Goal: Communication & Community: Answer question/provide support

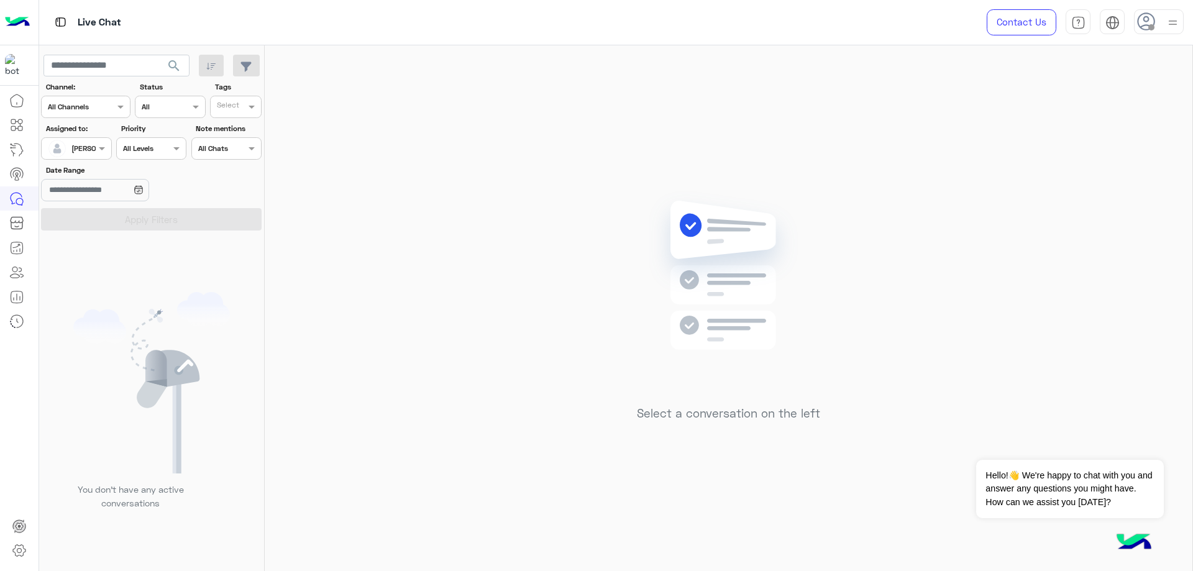
click at [1160, 24] on div at bounding box center [1159, 21] width 50 height 25
click at [1159, 88] on label "Online" at bounding box center [1105, 95] width 135 height 22
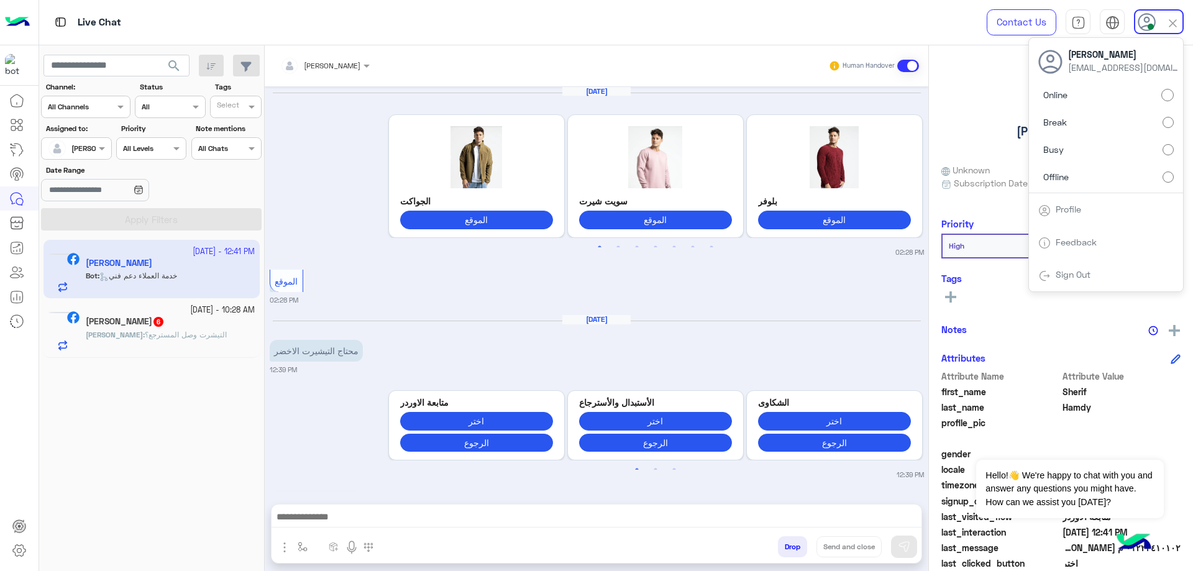
scroll to position [1663, 0]
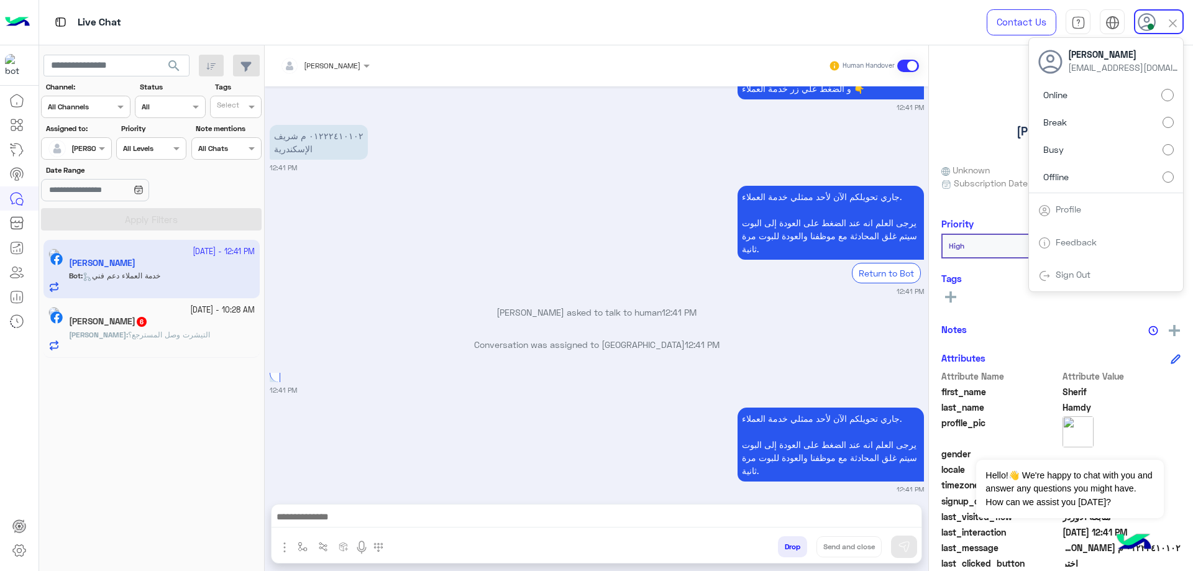
click at [193, 340] on div "[PERSON_NAME] : التيشرت وصل المسترجع؟" at bounding box center [162, 340] width 186 height 22
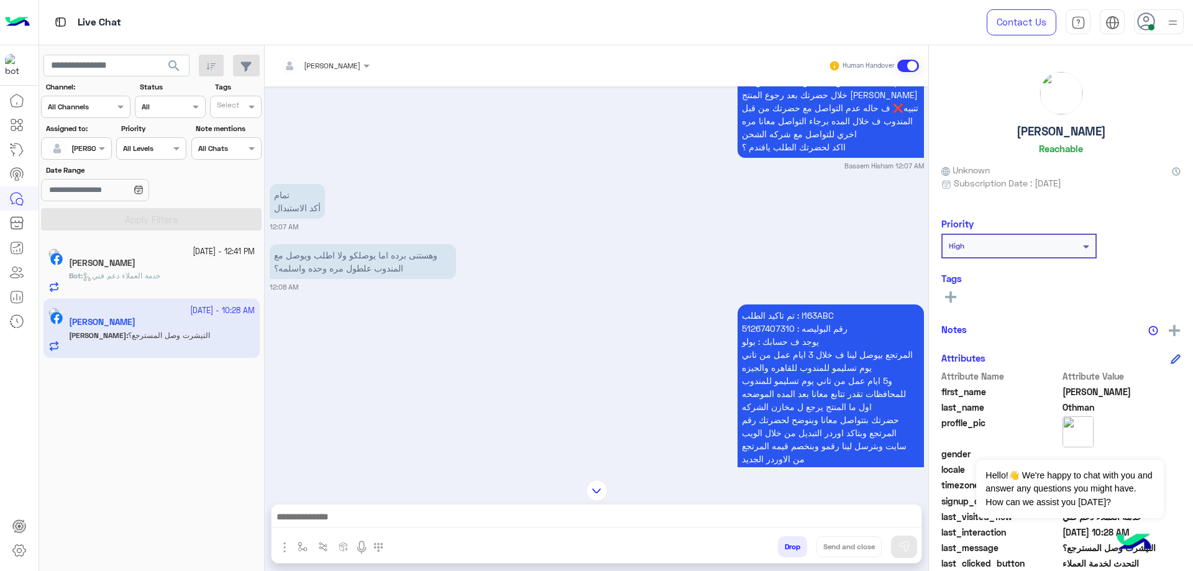
scroll to position [340, 0]
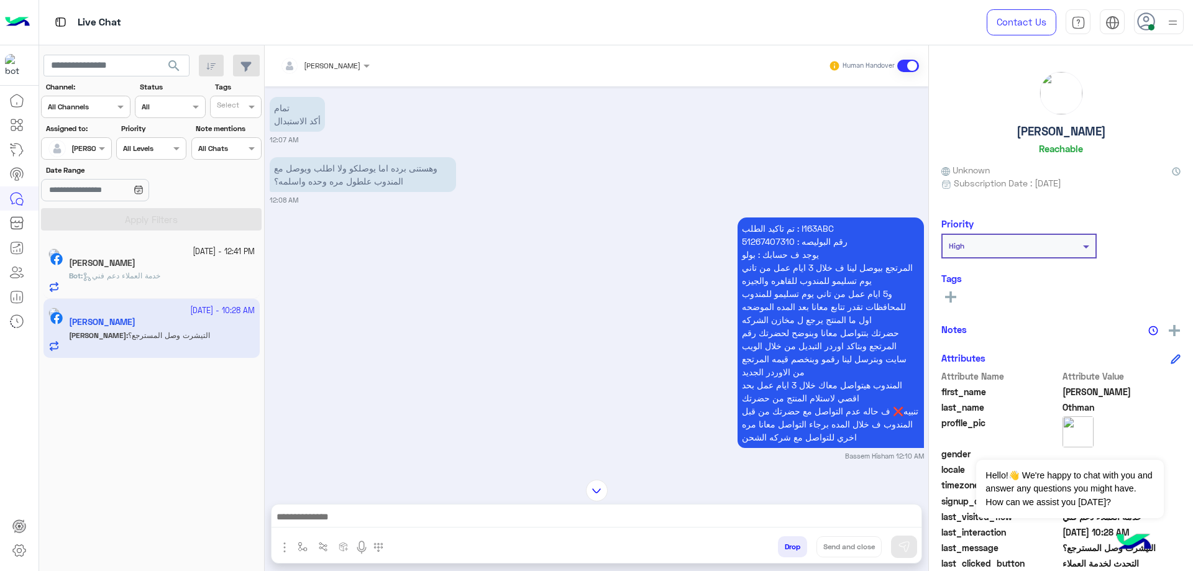
click at [809, 217] on p "تم تاكيد الطلب : I163ABC رقم البوليصه : 51267407310 يوجد ف حسابك : بولو المرتجع…" at bounding box center [830, 332] width 186 height 230
copy p "I163ABC"
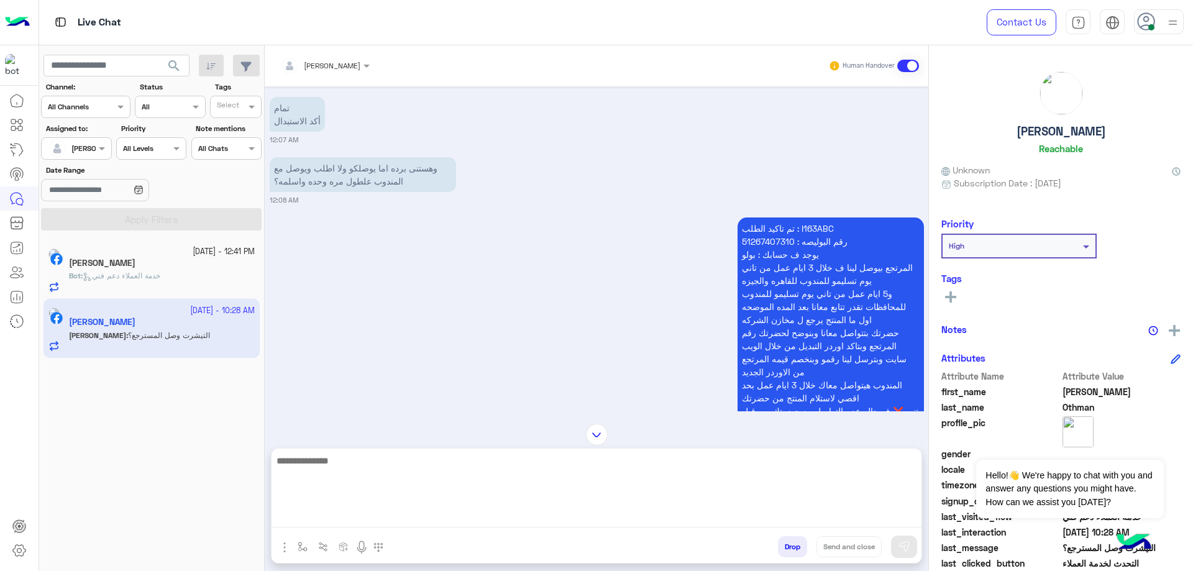
click at [377, 523] on textarea at bounding box center [596, 490] width 650 height 75
type textarea "*"
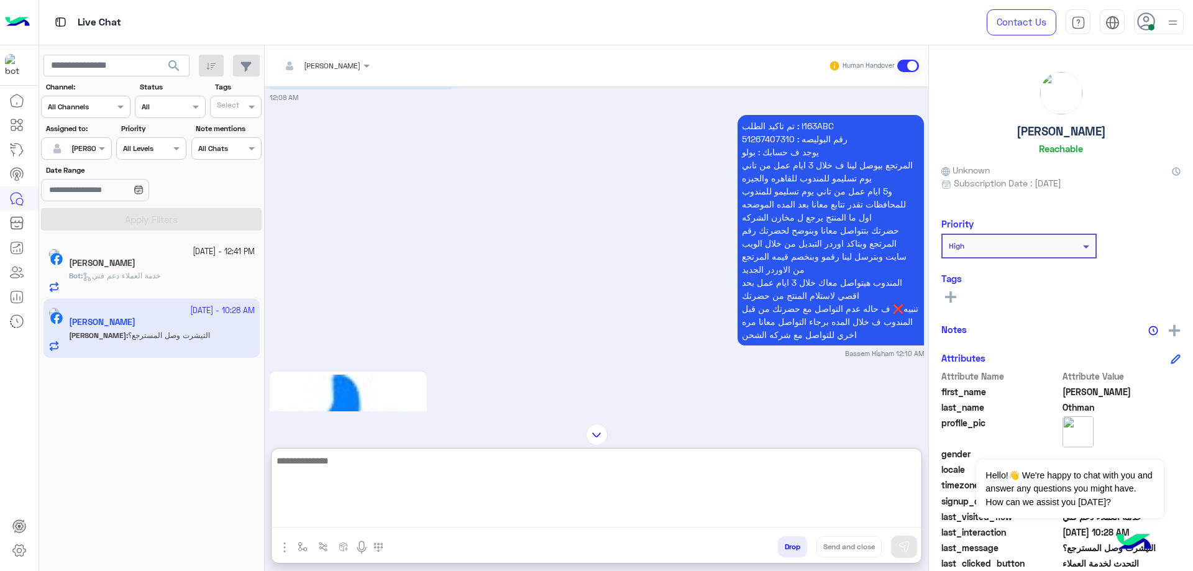
scroll to position [713, 0]
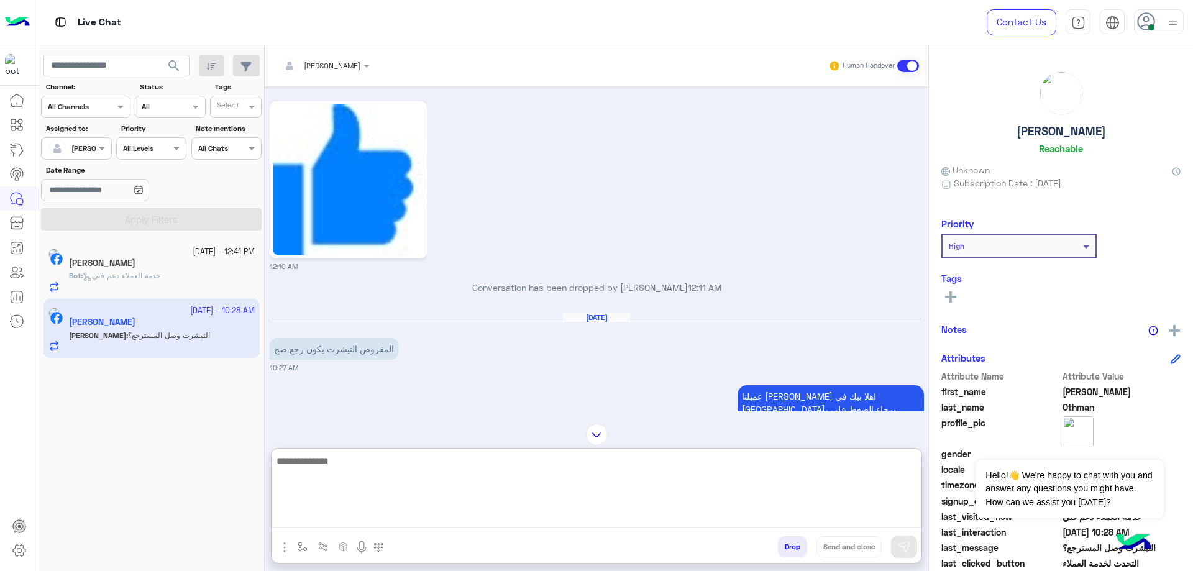
click at [427, 470] on textarea at bounding box center [596, 490] width 650 height 75
type textarea "******"
type textarea "**********"
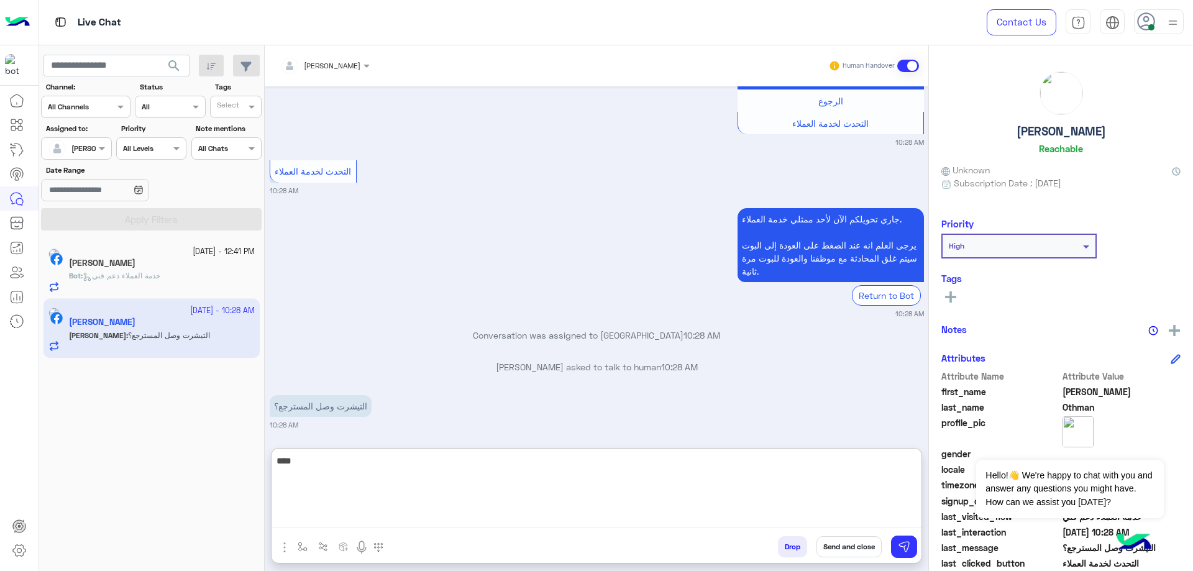
scroll to position [1842, 0]
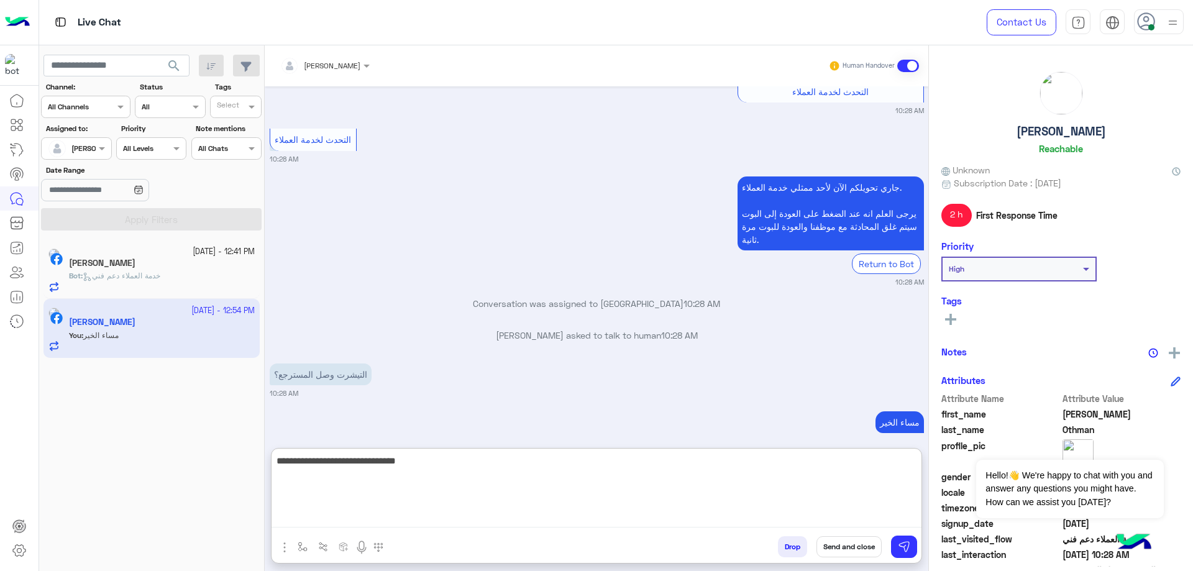
type textarea "**********"
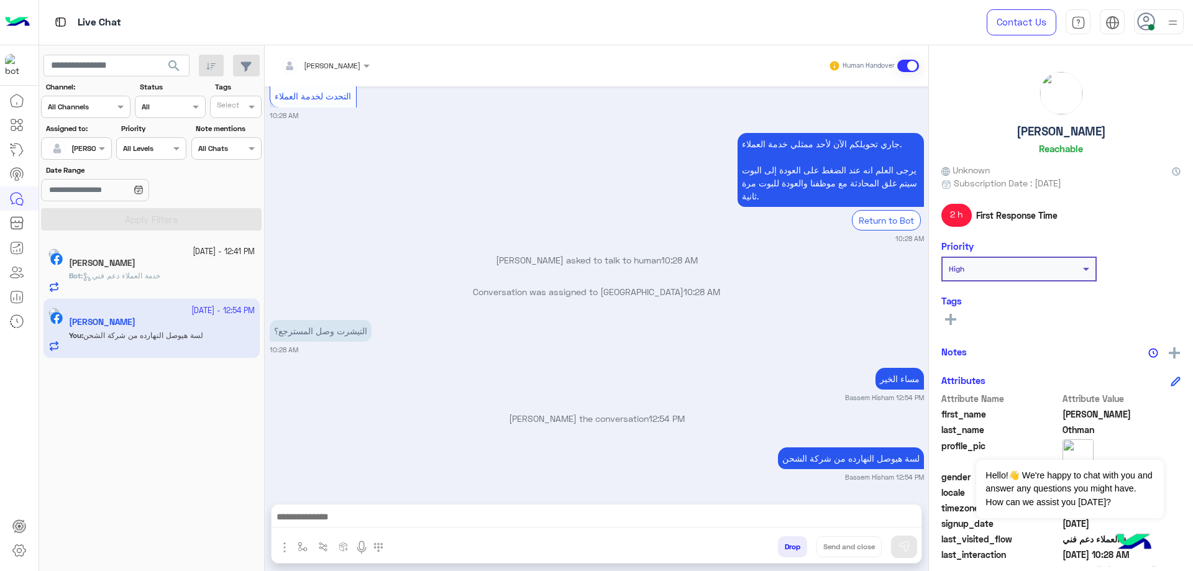
click at [1079, 137] on h5 "[PERSON_NAME]" at bounding box center [1060, 131] width 89 height 14
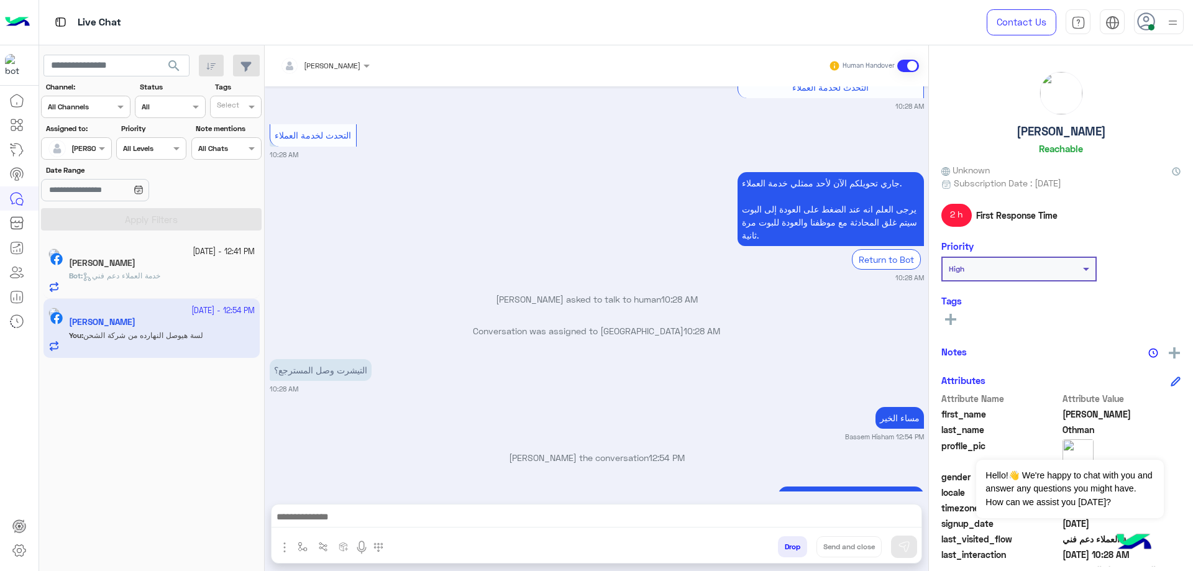
click at [1079, 137] on h5 "[PERSON_NAME]" at bounding box center [1060, 131] width 89 height 14
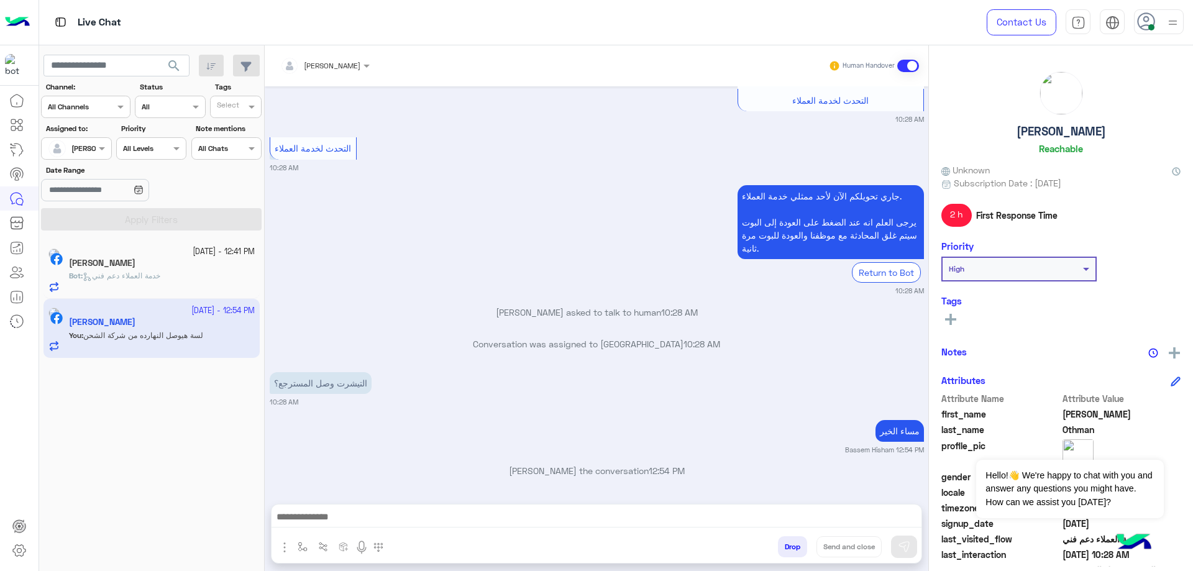
click at [1079, 137] on h5 "[PERSON_NAME]" at bounding box center [1060, 131] width 89 height 14
copy h5 "[PERSON_NAME]"
click at [148, 262] on div "[PERSON_NAME]" at bounding box center [162, 264] width 186 height 13
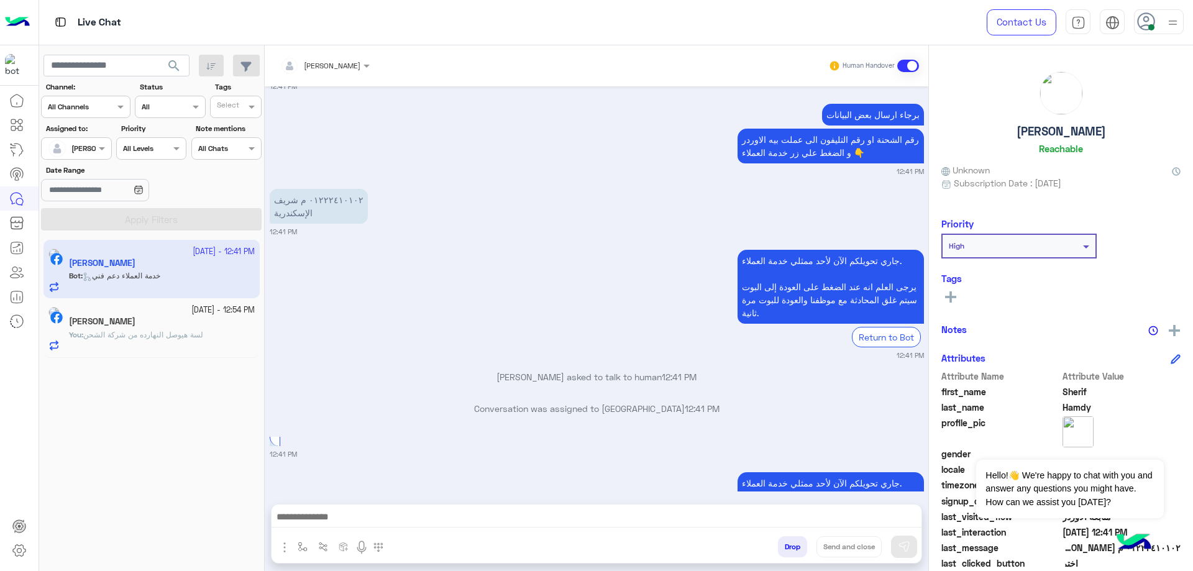
scroll to position [1434, 0]
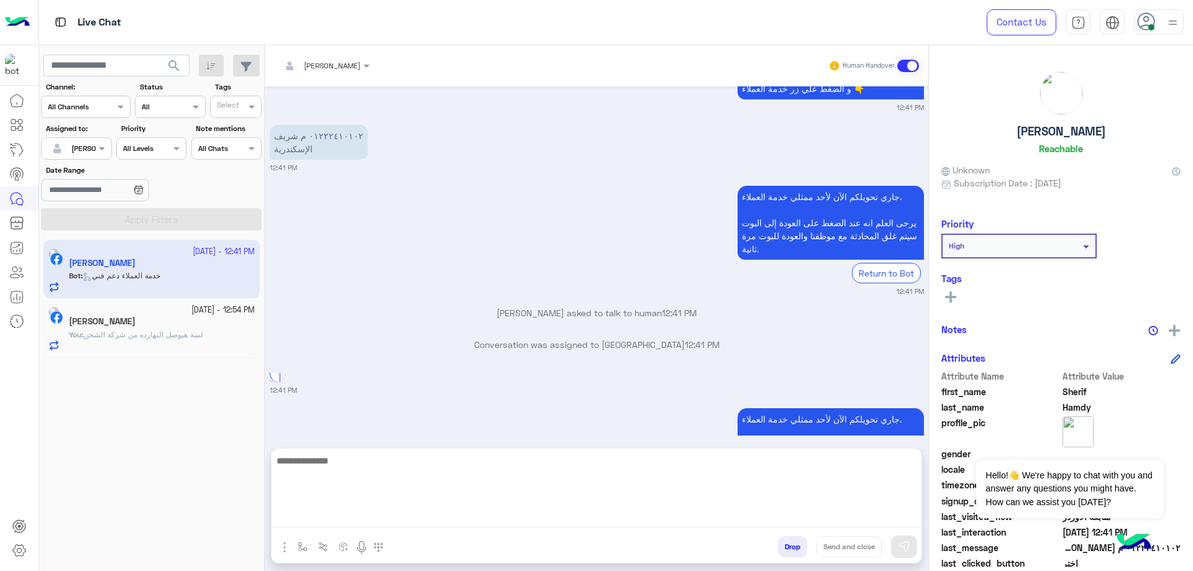
click at [359, 520] on textarea at bounding box center [596, 490] width 650 height 75
type textarea "**********"
